Goal: Use online tool/utility: Utilize a website feature to perform a specific function

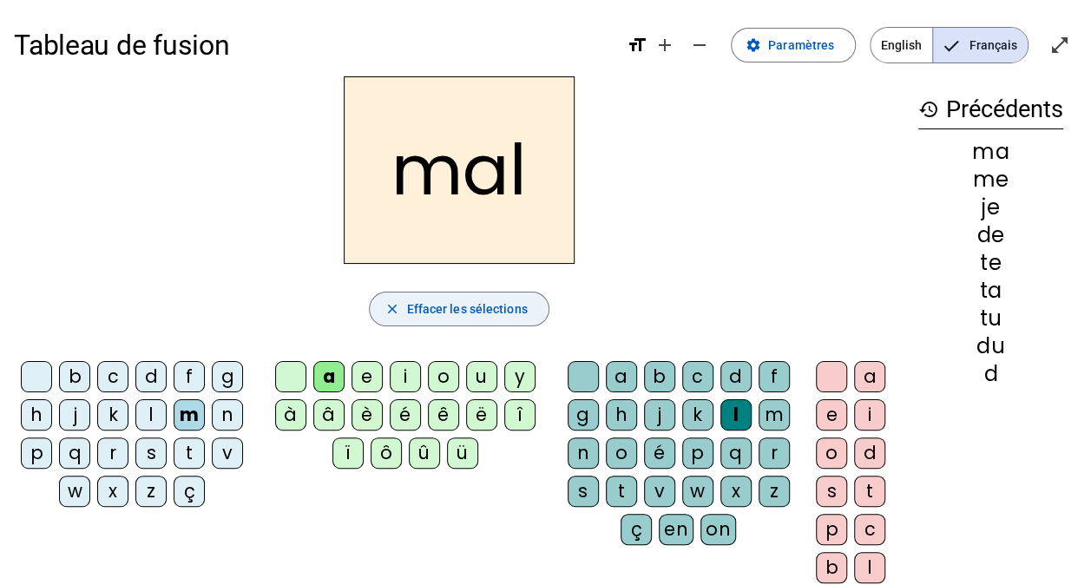
click at [457, 309] on span "Effacer les sélections" at bounding box center [466, 309] width 121 height 21
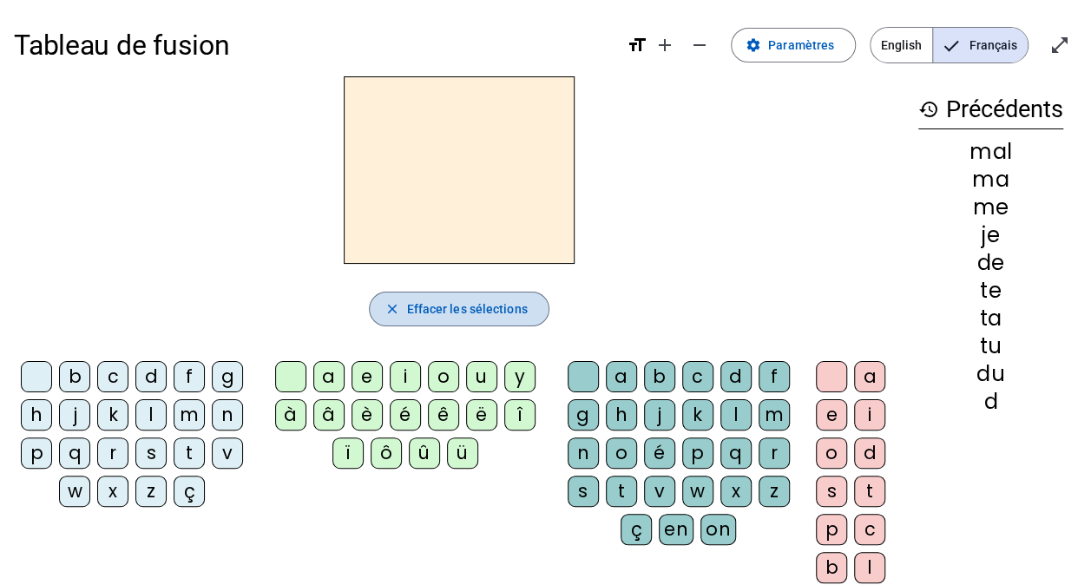
click at [457, 309] on span "Effacer les sélections" at bounding box center [466, 309] width 121 height 21
click at [398, 371] on div "i" at bounding box center [405, 376] width 31 height 31
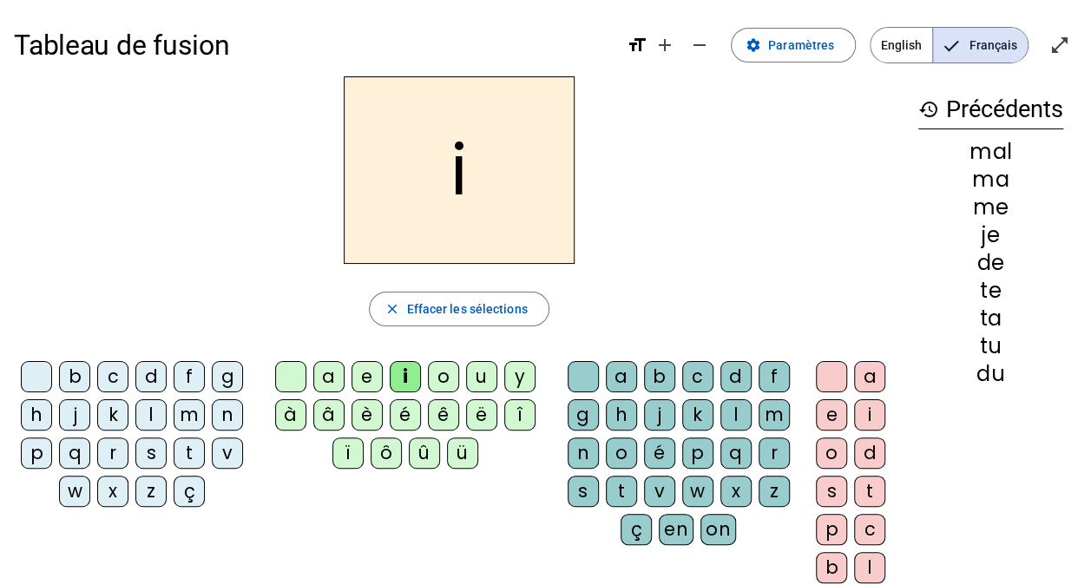
click at [733, 414] on div "l" at bounding box center [735, 414] width 31 height 31
click at [196, 411] on div "m" at bounding box center [189, 414] width 31 height 31
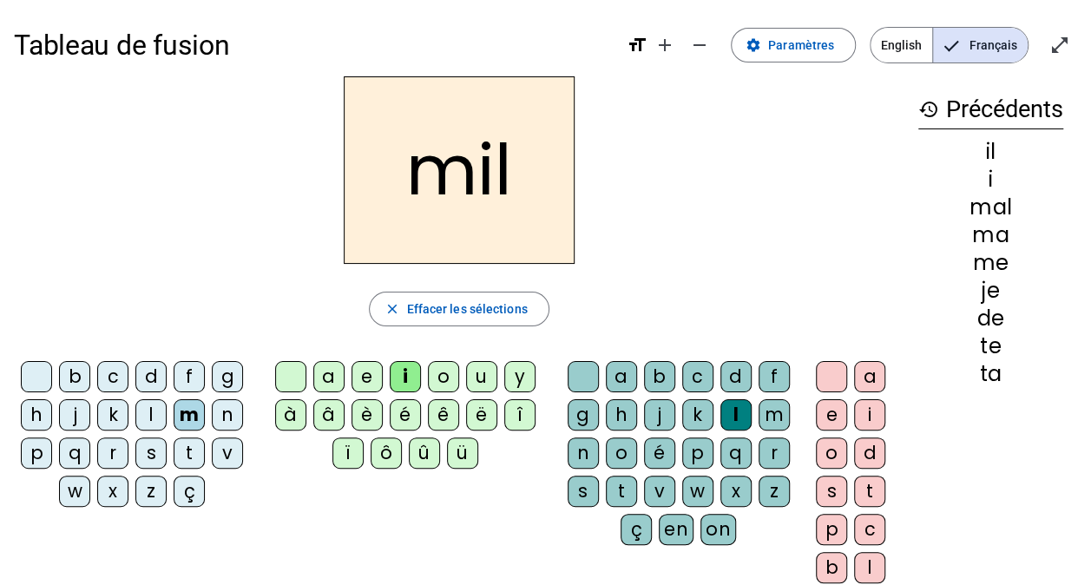
click at [329, 381] on div "a" at bounding box center [328, 376] width 31 height 31
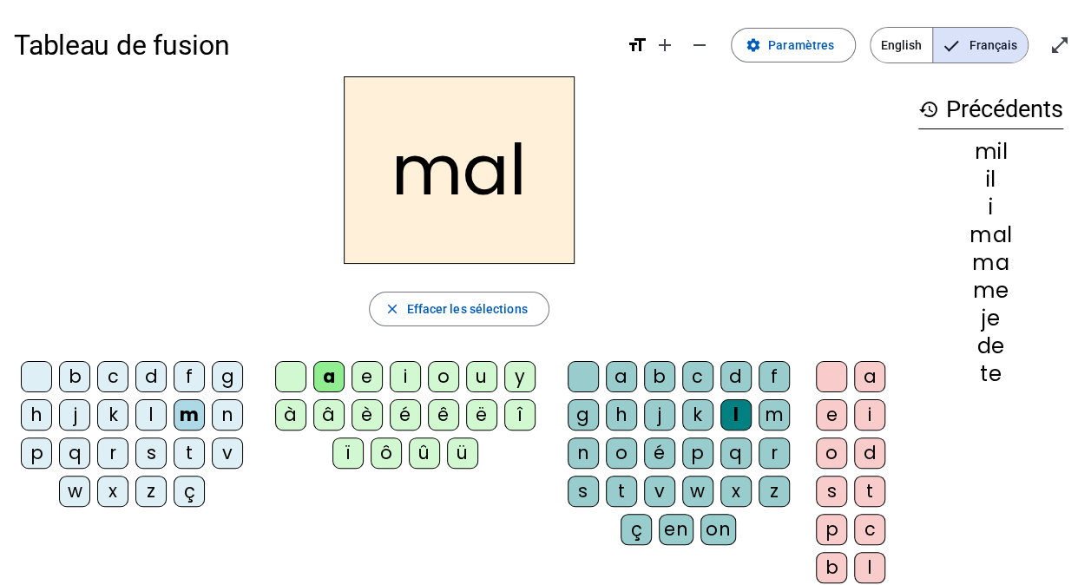
click at [30, 369] on div at bounding box center [36, 376] width 31 height 31
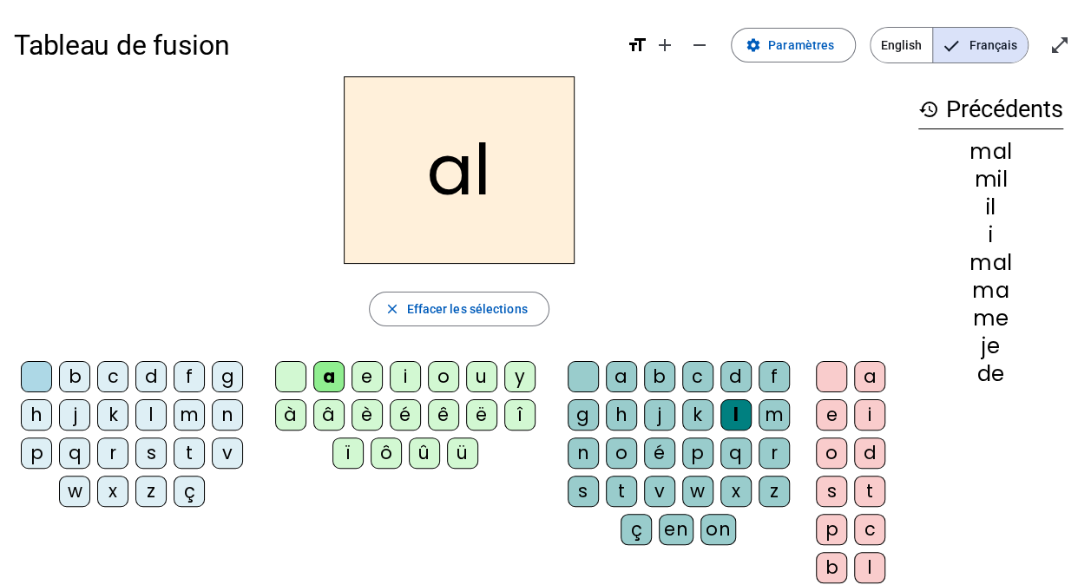
click at [180, 406] on div "m" at bounding box center [189, 414] width 31 height 31
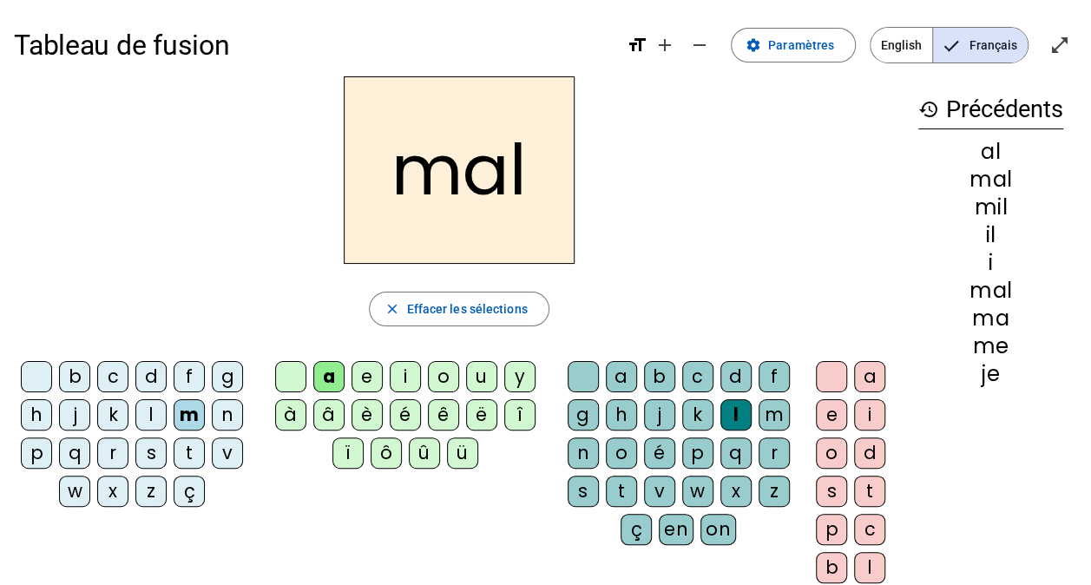
click at [582, 376] on div at bounding box center [583, 376] width 31 height 31
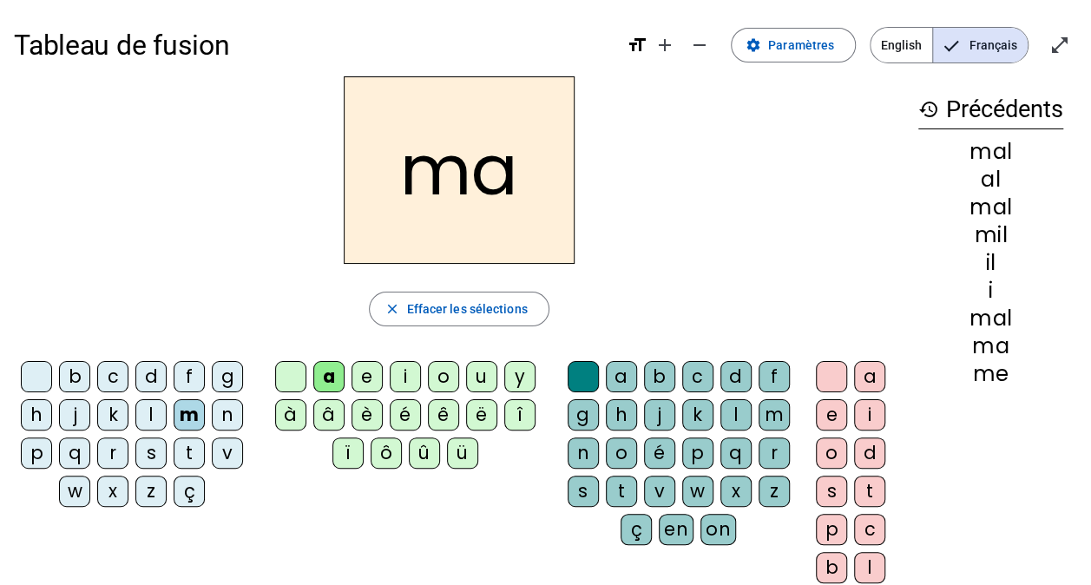
click at [34, 378] on div at bounding box center [36, 376] width 31 height 31
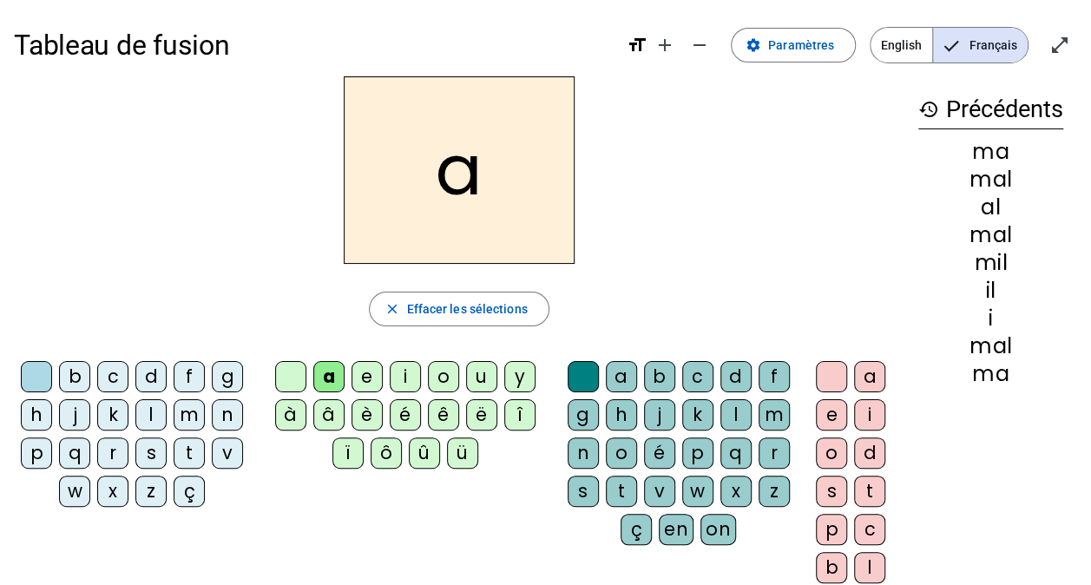
click at [149, 416] on div "l" at bounding box center [150, 414] width 31 height 31
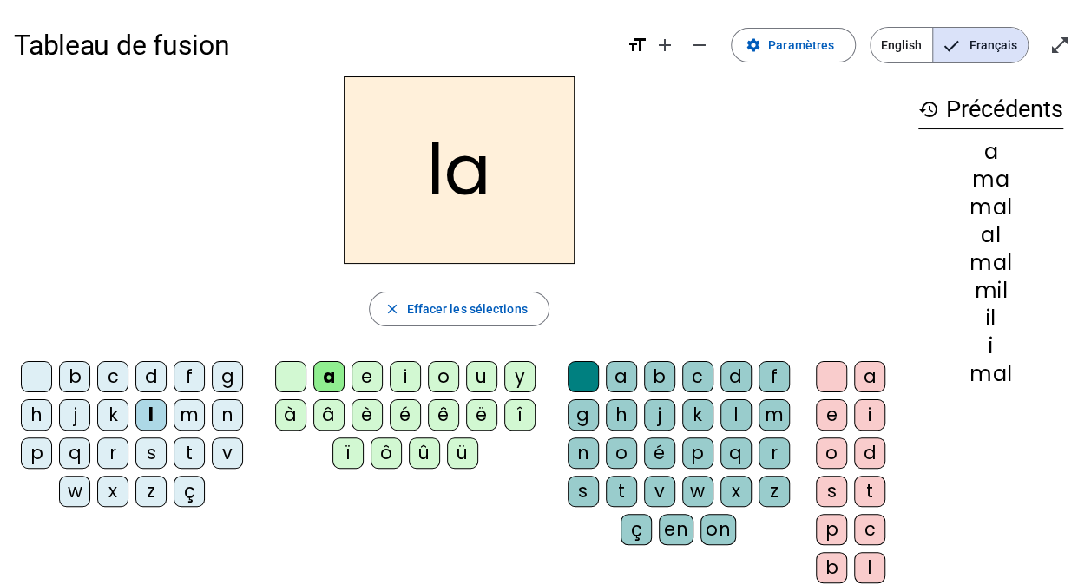
click at [584, 383] on div at bounding box center [583, 376] width 31 height 31
click at [294, 379] on div at bounding box center [290, 376] width 31 height 31
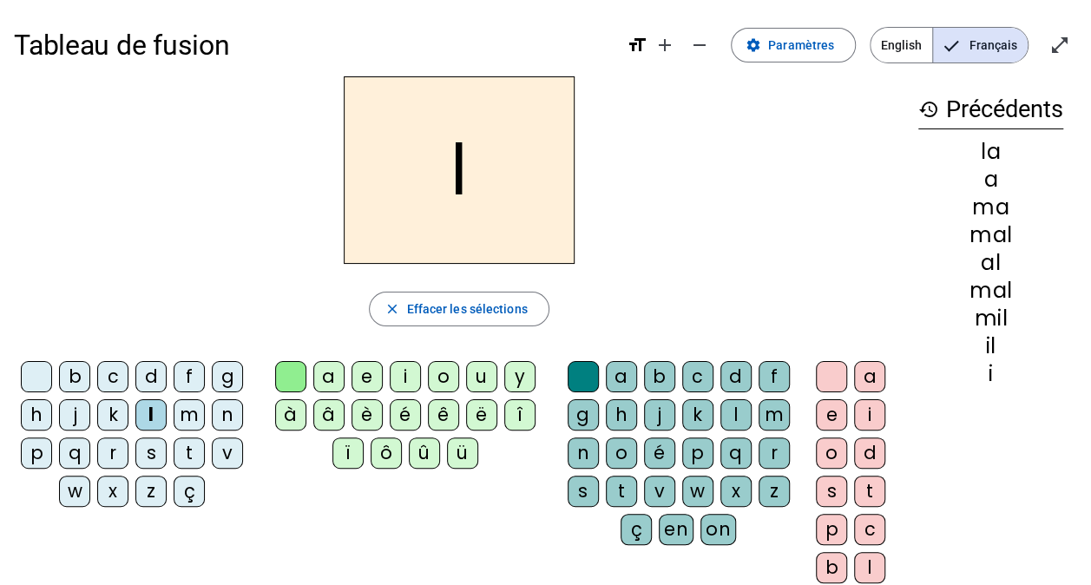
click at [448, 384] on div "o" at bounding box center [443, 376] width 31 height 31
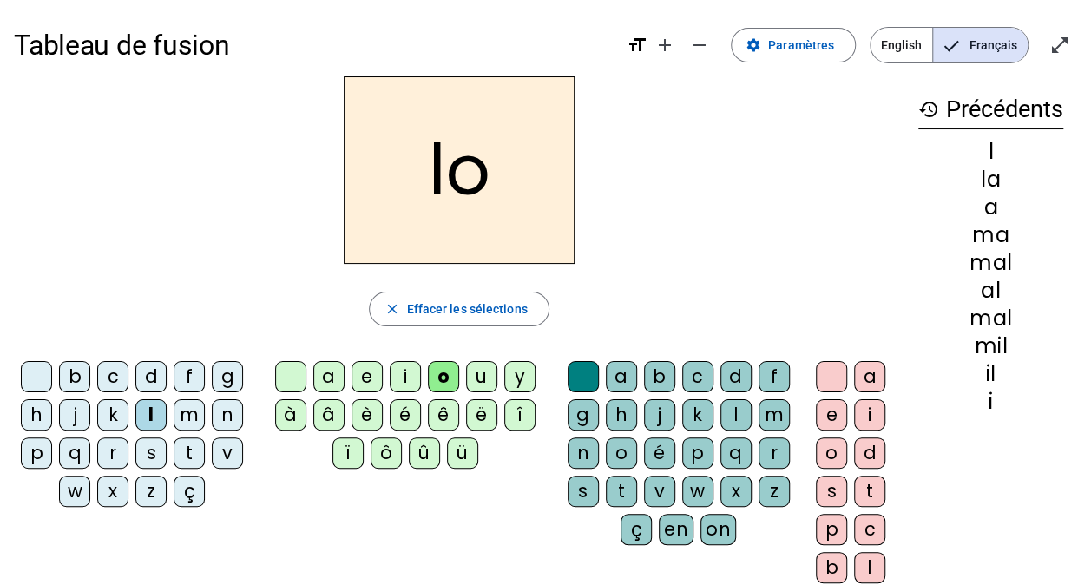
click at [472, 377] on div "u" at bounding box center [481, 376] width 31 height 31
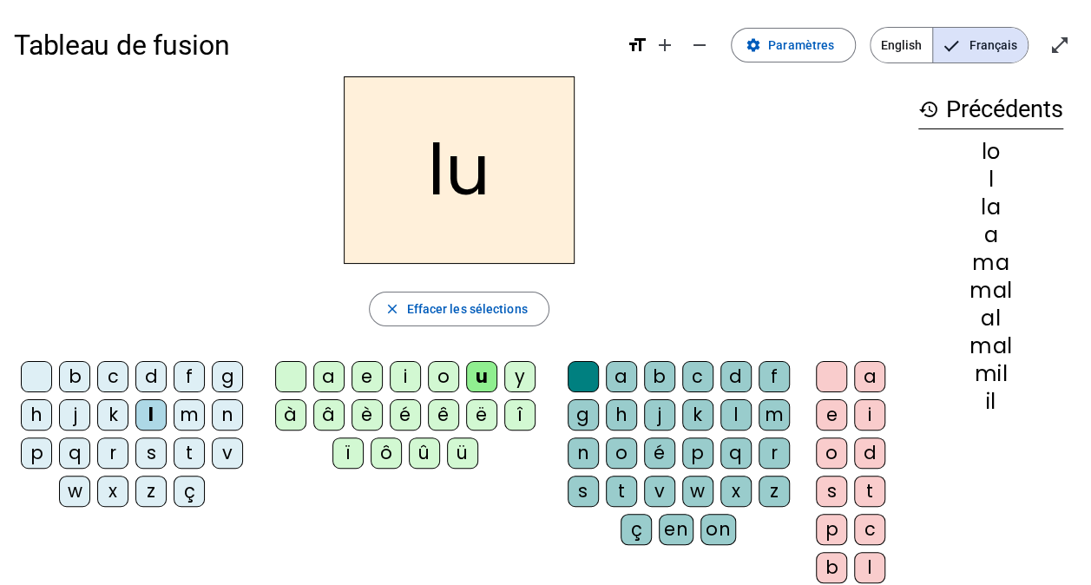
click at [298, 378] on div at bounding box center [290, 376] width 31 height 31
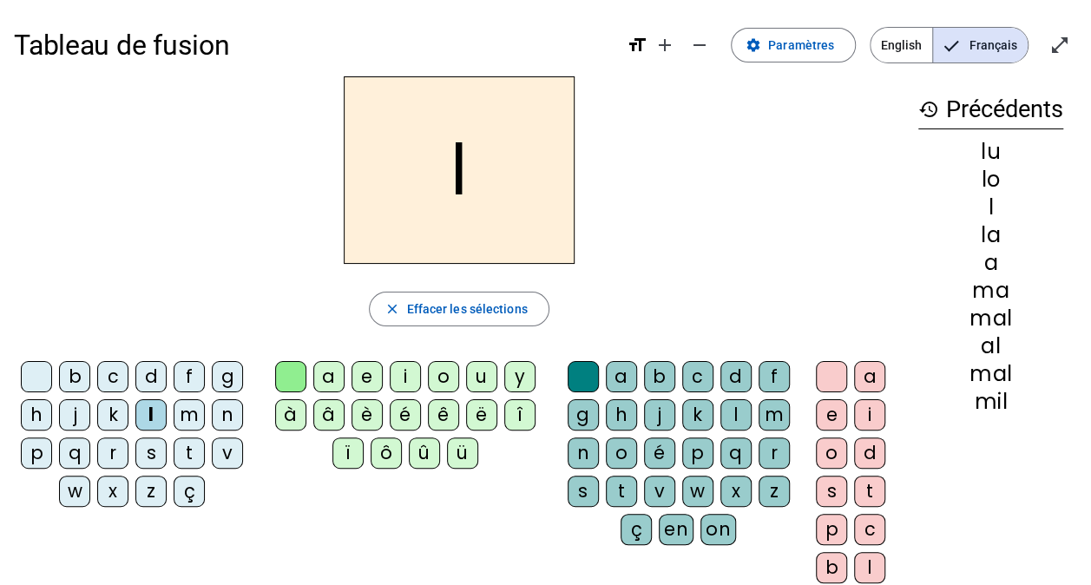
click at [476, 381] on div "u" at bounding box center [481, 376] width 31 height 31
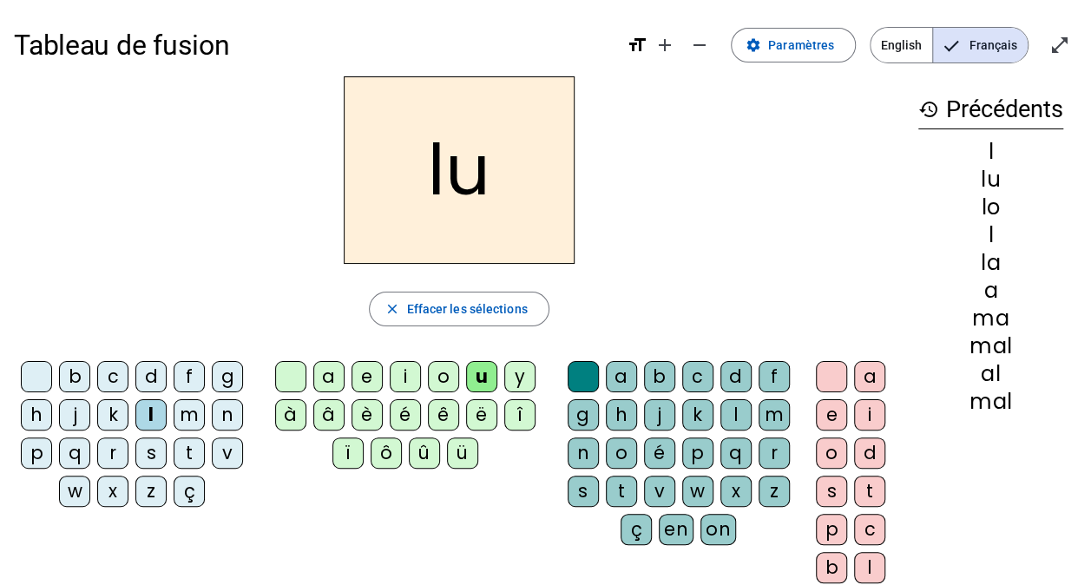
click at [153, 382] on div "d" at bounding box center [150, 376] width 31 height 31
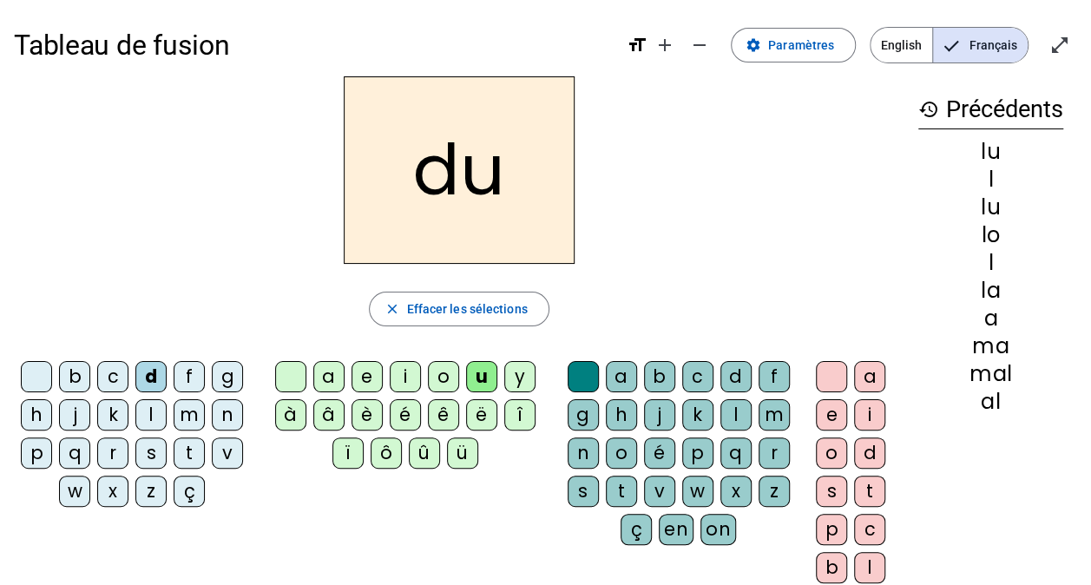
click at [195, 453] on div "t" at bounding box center [189, 452] width 31 height 31
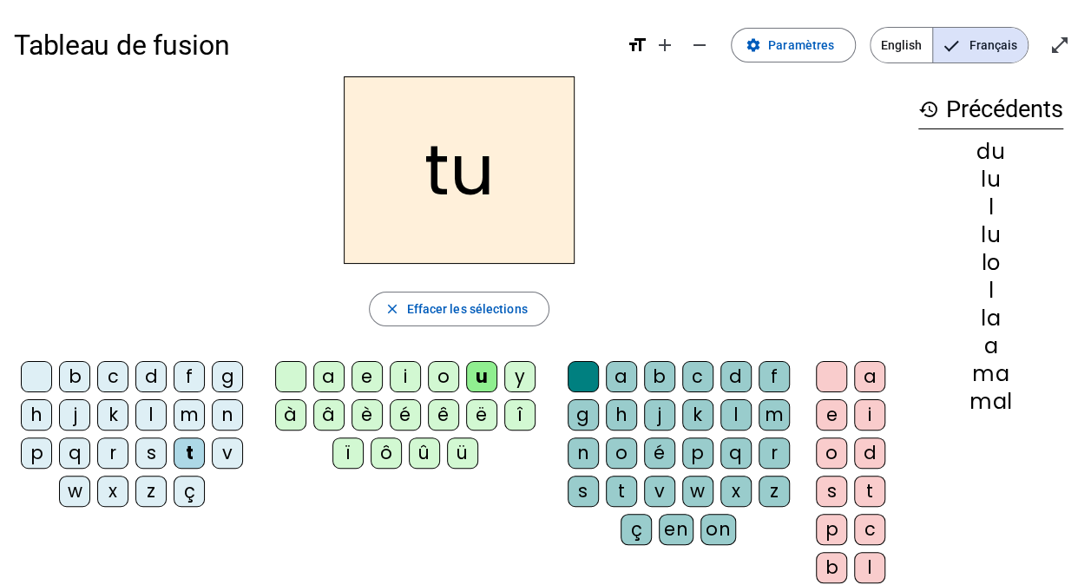
click at [290, 373] on div at bounding box center [290, 376] width 31 height 31
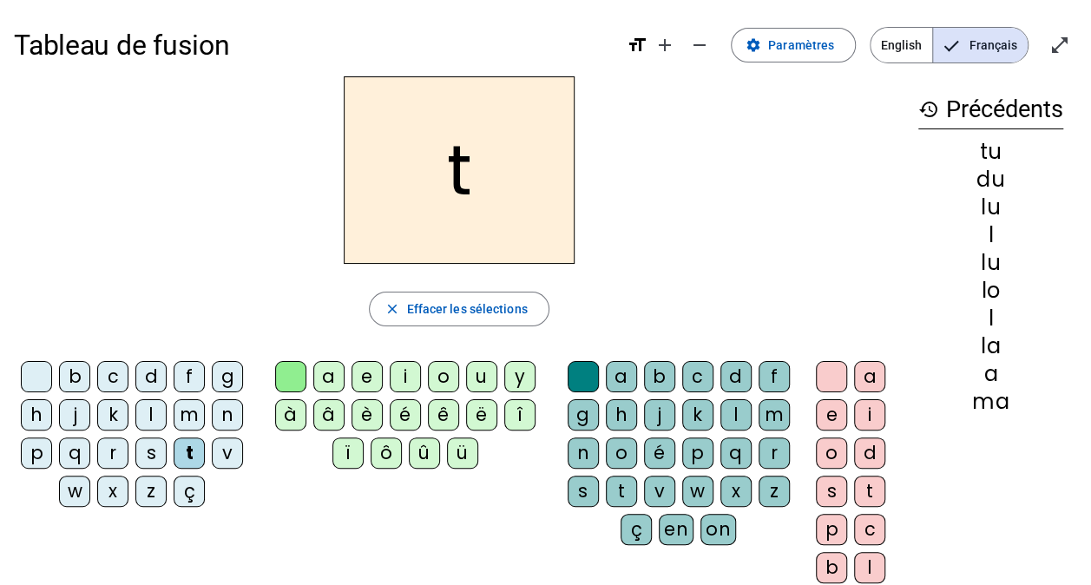
click at [440, 413] on div "ê" at bounding box center [443, 414] width 31 height 31
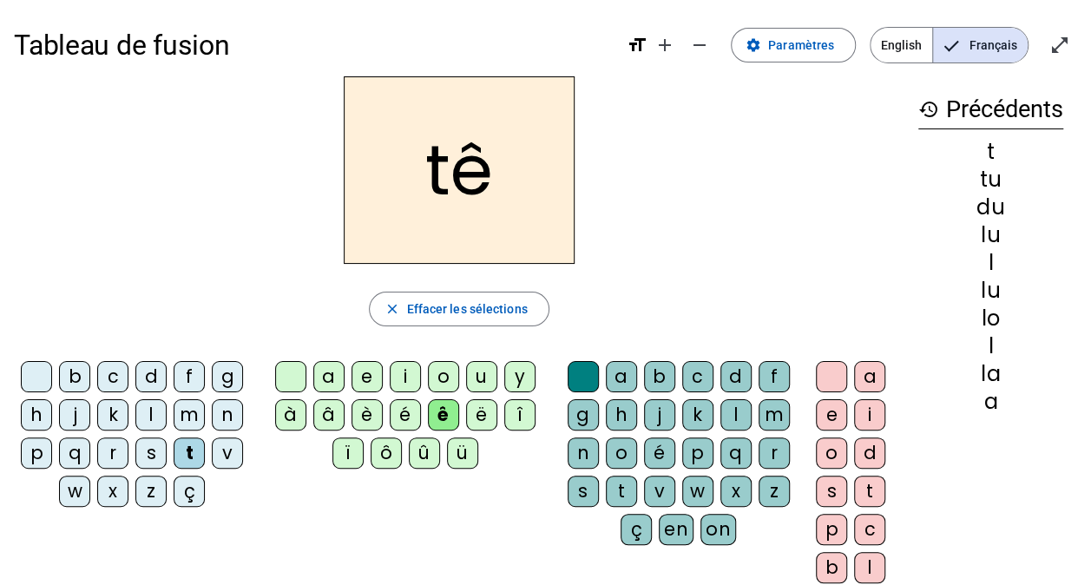
click at [446, 412] on div "ê" at bounding box center [443, 414] width 31 height 31
click at [299, 370] on div at bounding box center [290, 376] width 31 height 31
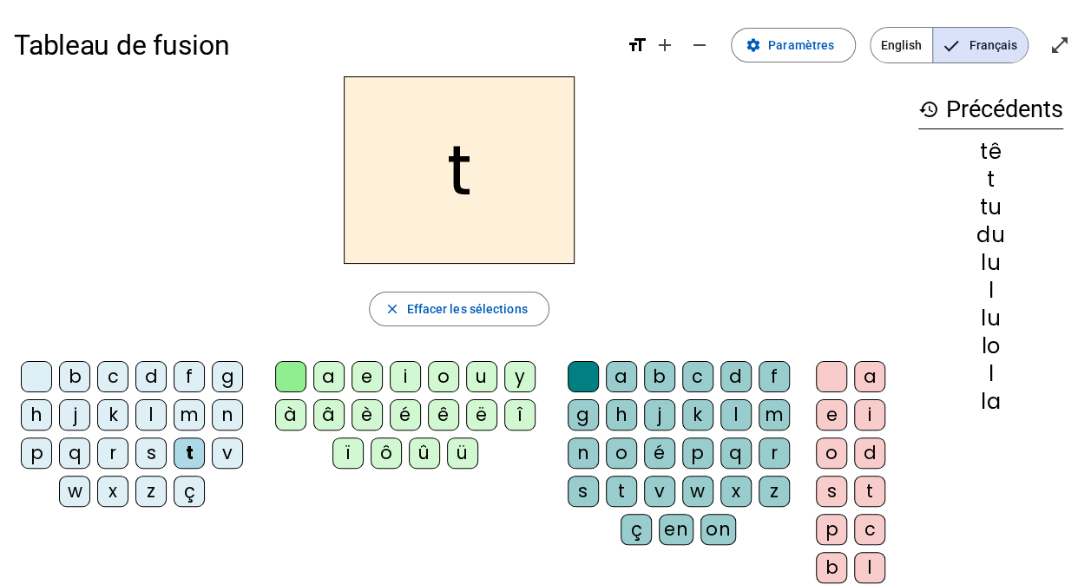
click at [833, 411] on div "e" at bounding box center [831, 414] width 31 height 31
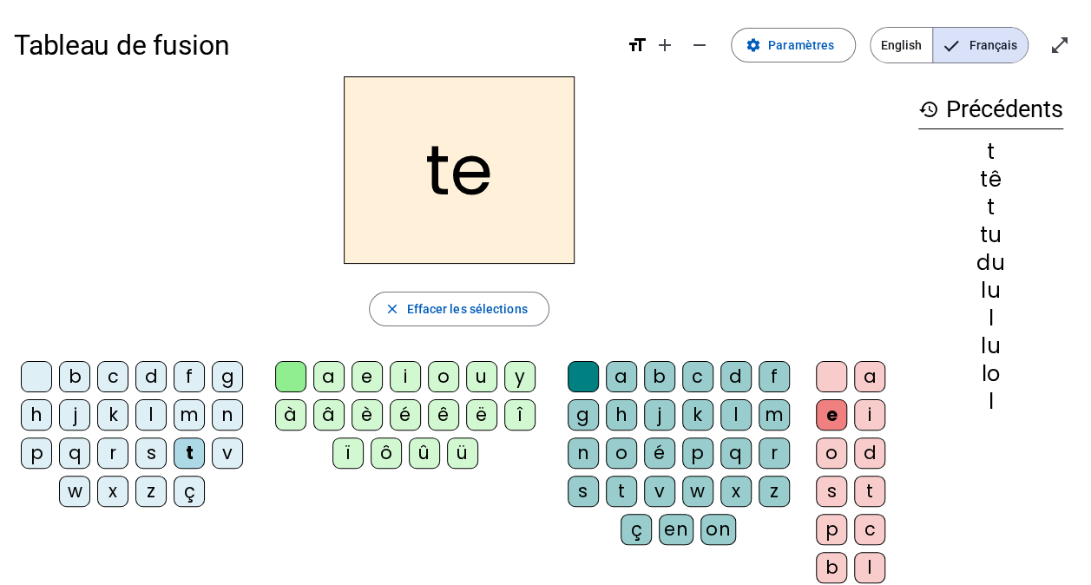
click at [839, 383] on div at bounding box center [831, 376] width 31 height 31
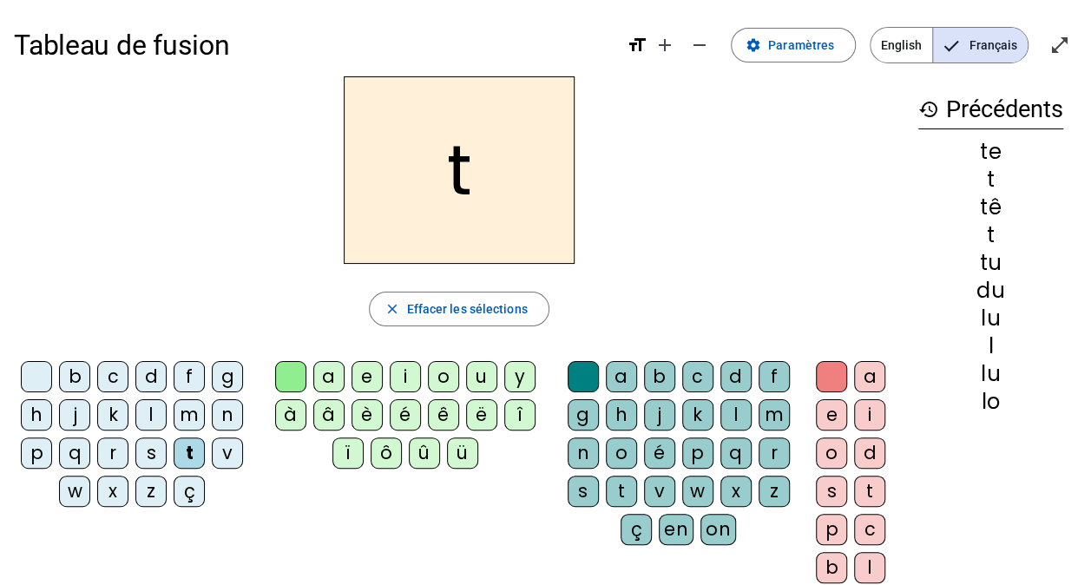
click at [377, 375] on div "e" at bounding box center [366, 376] width 31 height 31
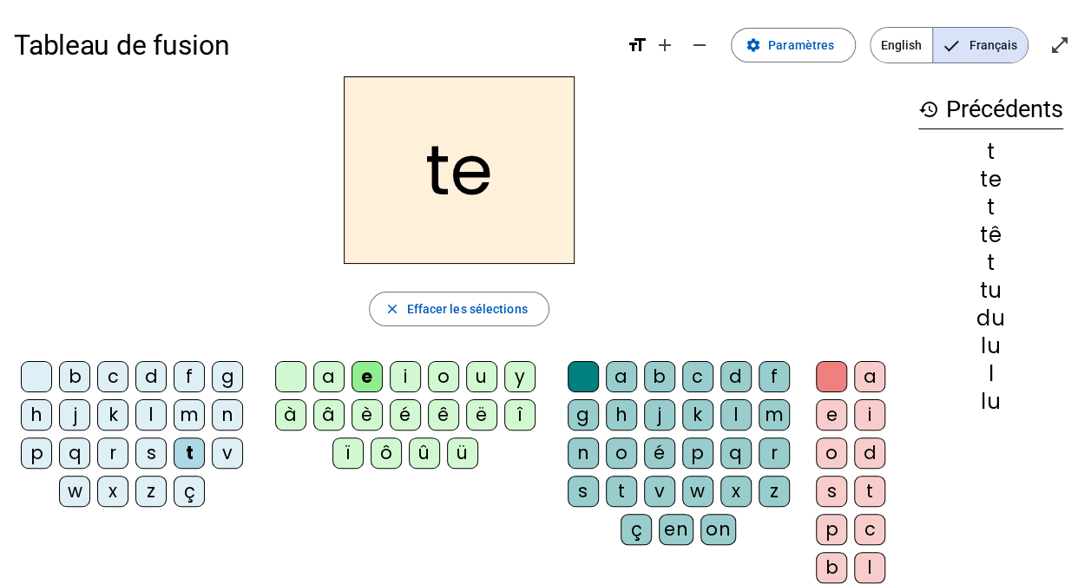
click at [155, 378] on div "d" at bounding box center [150, 376] width 31 height 31
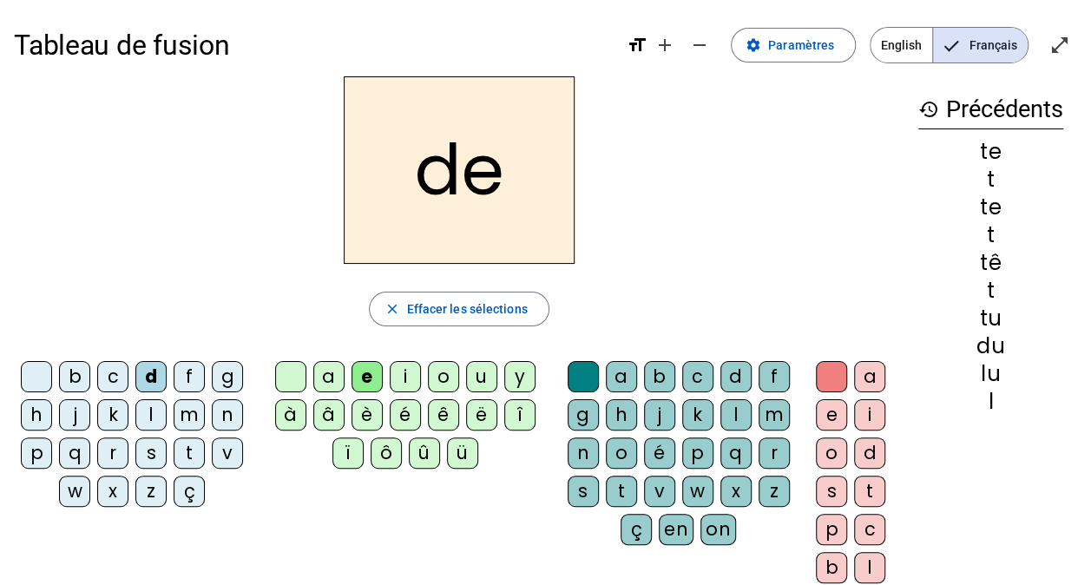
click at [78, 418] on div "j" at bounding box center [74, 414] width 31 height 31
